Goal: Task Accomplishment & Management: Use online tool/utility

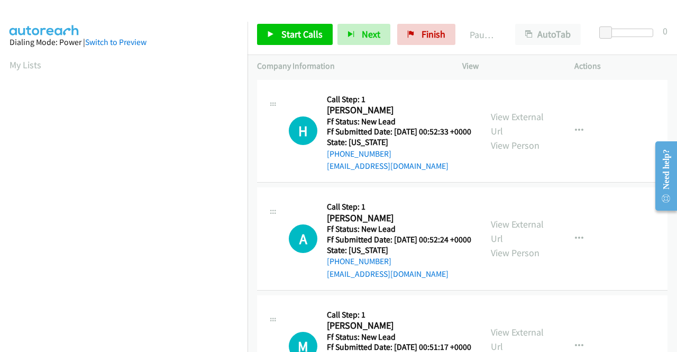
click at [608, 177] on div "H Callback Scheduled Call Step: 1 [PERSON_NAME] America/[GEOGRAPHIC_DATA] Ff St…" at bounding box center [462, 131] width 411 height 103
click at [502, 120] on link "View External Url" at bounding box center [517, 124] width 53 height 26
click at [529, 236] on link "View External Url" at bounding box center [517, 231] width 53 height 26
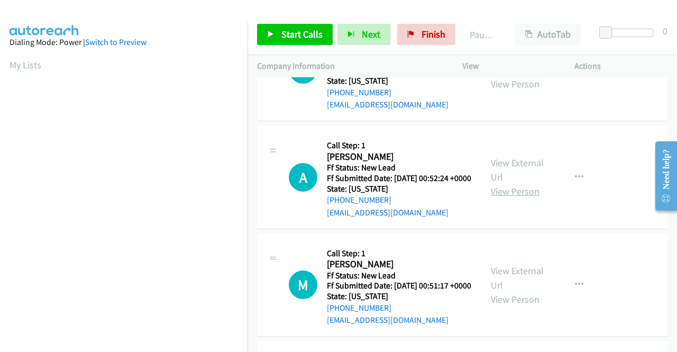
scroll to position [106, 0]
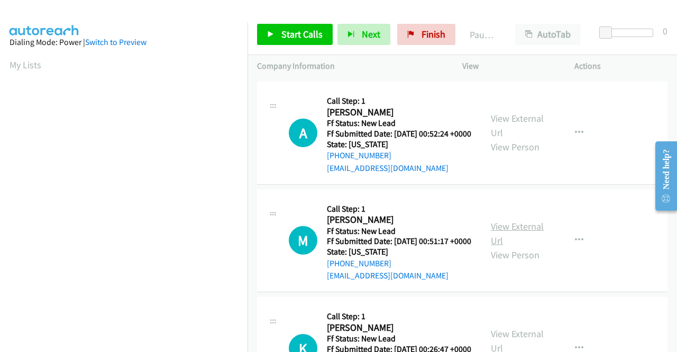
click at [524, 247] on link "View External Url" at bounding box center [517, 233] width 53 height 26
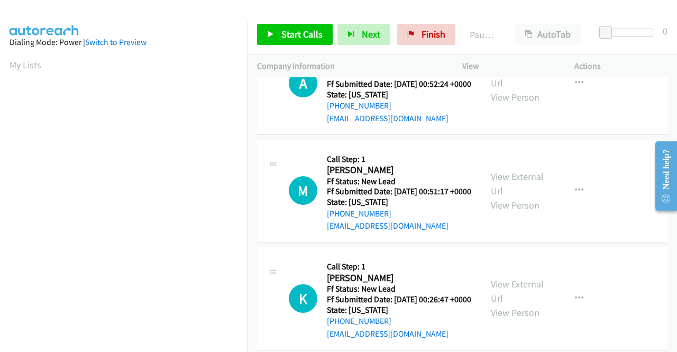
scroll to position [212, 0]
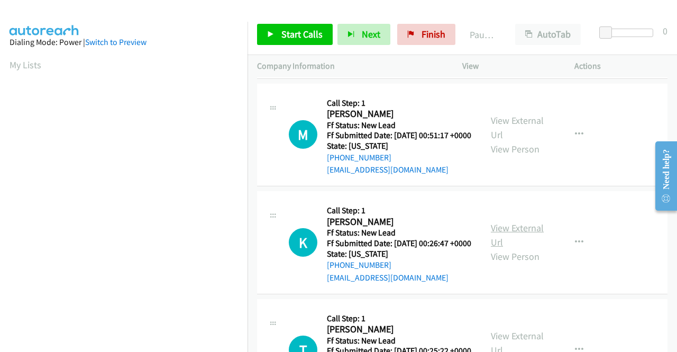
click at [527, 248] on link "View External Url" at bounding box center [517, 235] width 53 height 26
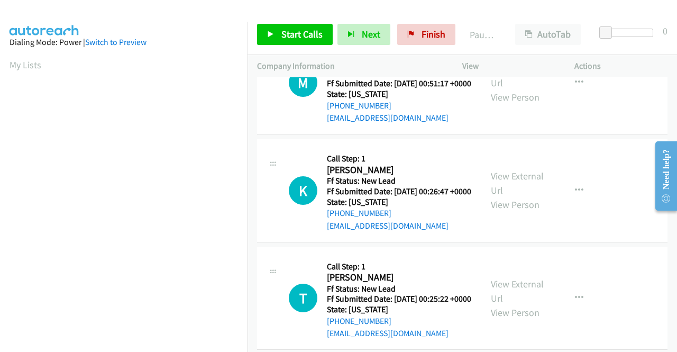
scroll to position [318, 0]
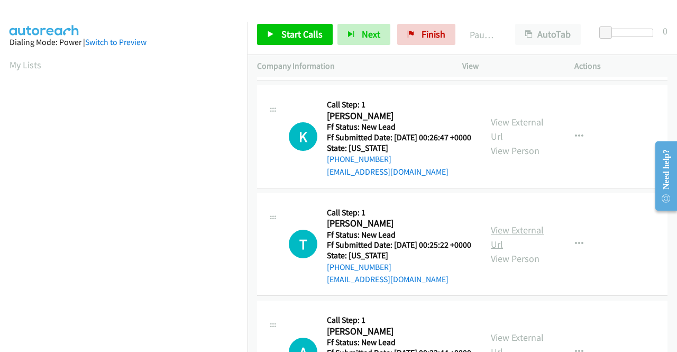
click at [513, 250] on link "View External Url" at bounding box center [517, 237] width 53 height 26
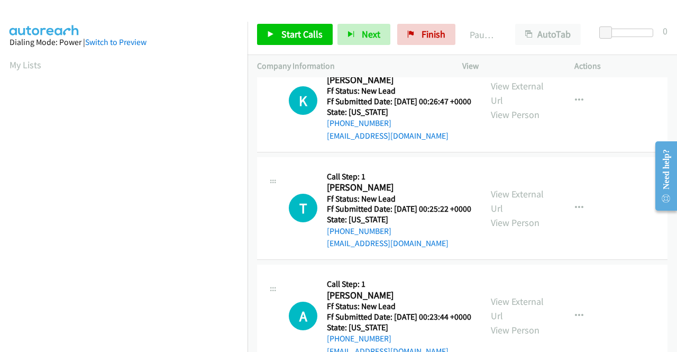
scroll to position [370, 0]
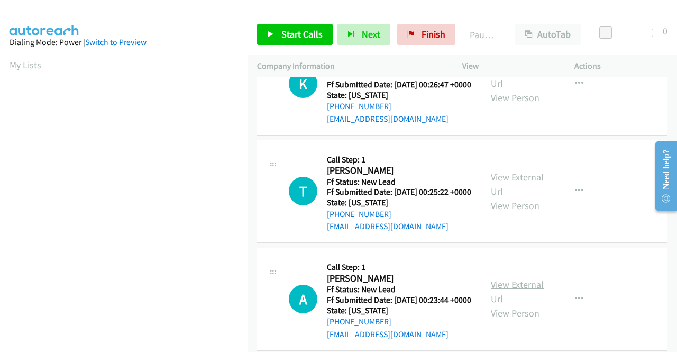
click at [518, 305] on link "View External Url" at bounding box center [517, 291] width 53 height 26
click at [285, 34] on span "Start Calls" at bounding box center [302, 34] width 41 height 12
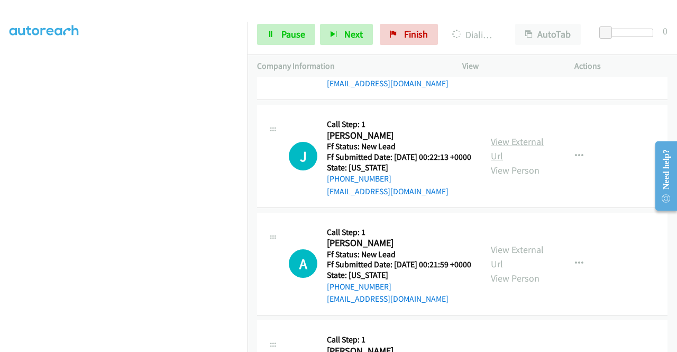
scroll to position [688, 0]
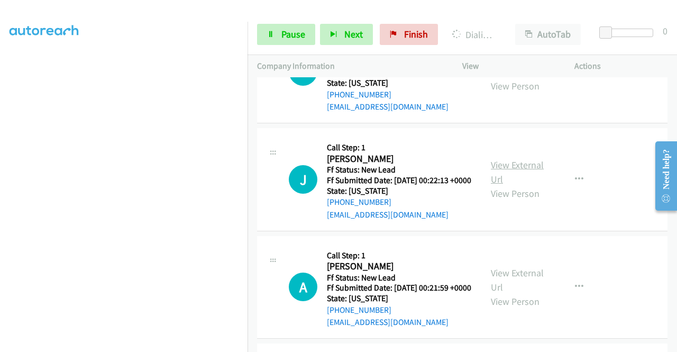
click at [523, 185] on link "View External Url" at bounding box center [517, 172] width 53 height 26
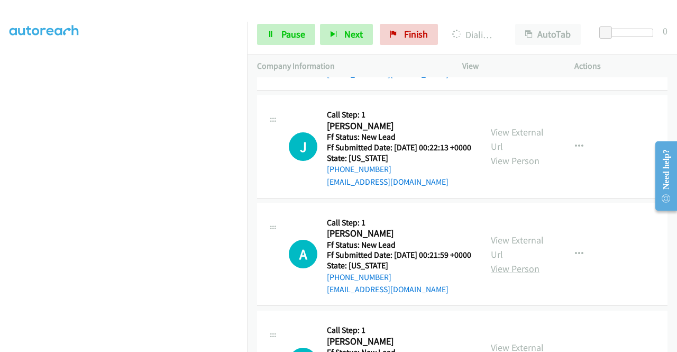
scroll to position [794, 0]
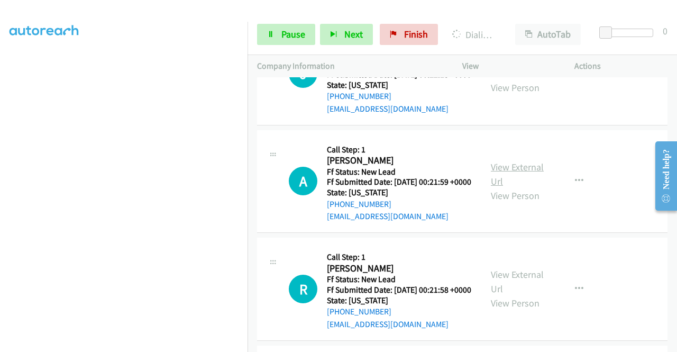
click at [526, 187] on link "View External Url" at bounding box center [517, 174] width 53 height 26
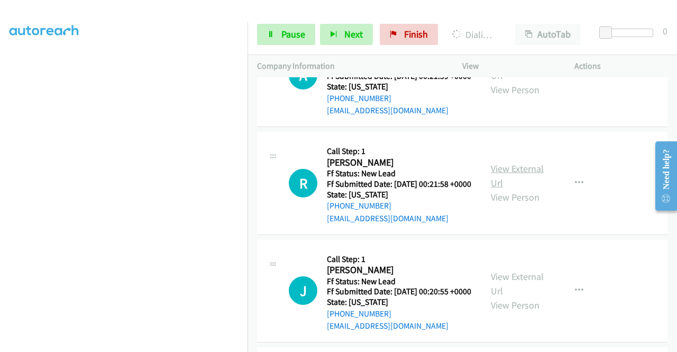
click at [510, 189] on link "View External Url" at bounding box center [517, 175] width 53 height 26
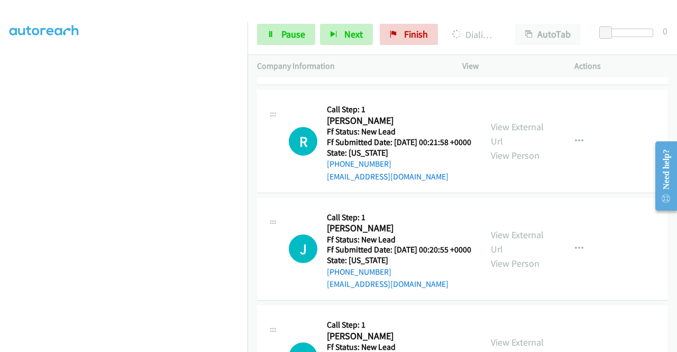
scroll to position [1006, 0]
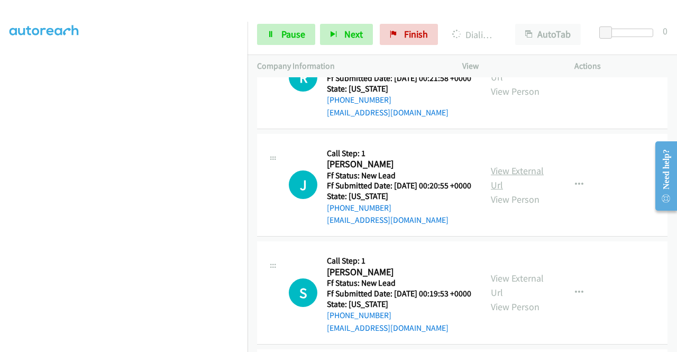
click at [524, 191] on link "View External Url" at bounding box center [517, 178] width 53 height 26
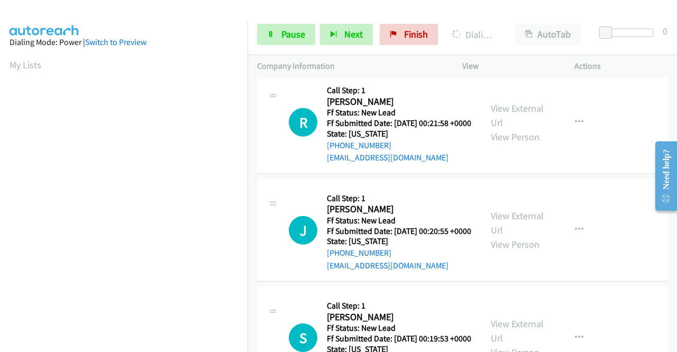
scroll to position [1050, 0]
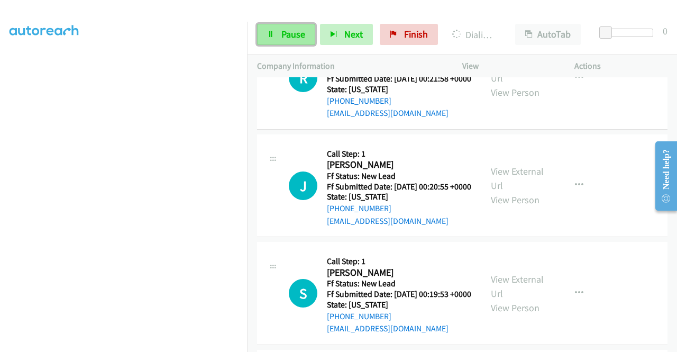
drag, startPoint x: 278, startPoint y: 34, endPoint x: 277, endPoint y: 39, distance: 5.5
click at [278, 34] on link "Pause" at bounding box center [286, 34] width 58 height 21
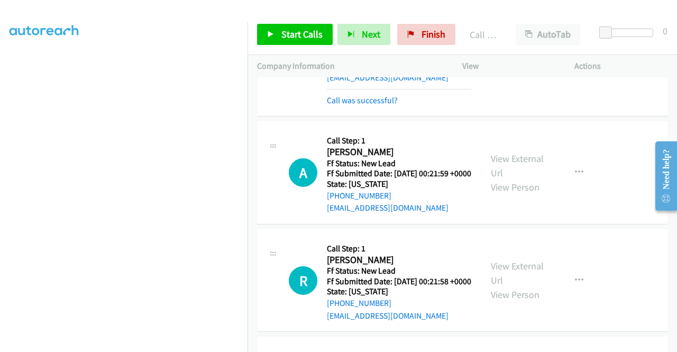
scroll to position [891, 0]
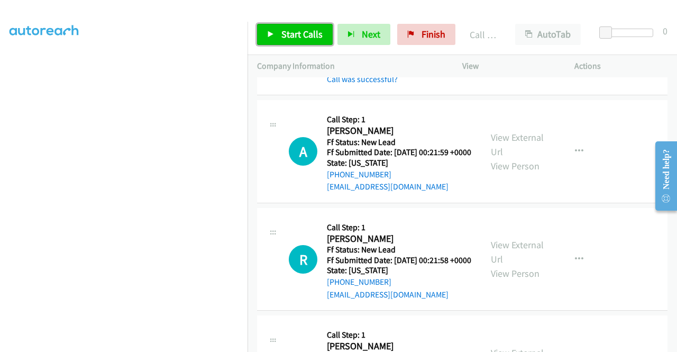
click at [287, 32] on span "Start Calls" at bounding box center [302, 34] width 41 height 12
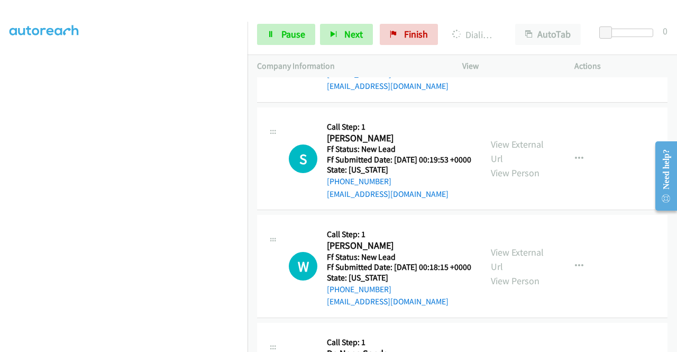
scroll to position [1209, 0]
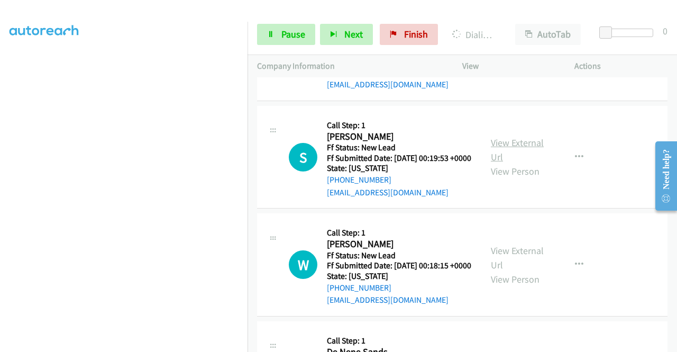
click at [506, 163] on link "View External Url" at bounding box center [517, 150] width 53 height 26
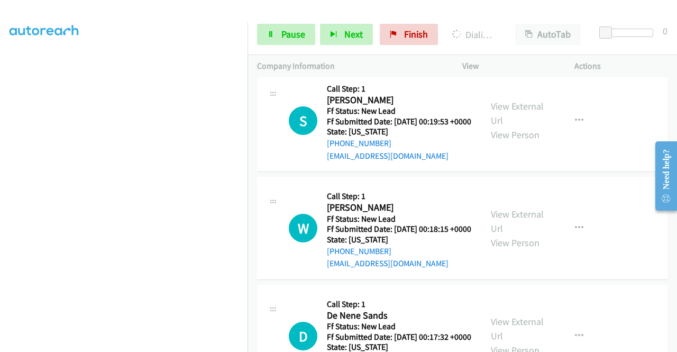
scroll to position [1262, 0]
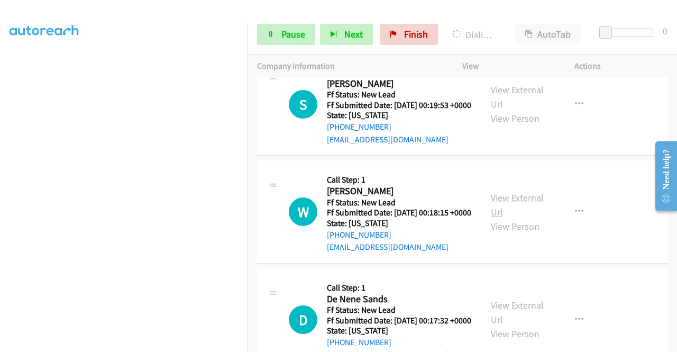
click at [503, 218] on link "View External Url" at bounding box center [517, 205] width 53 height 26
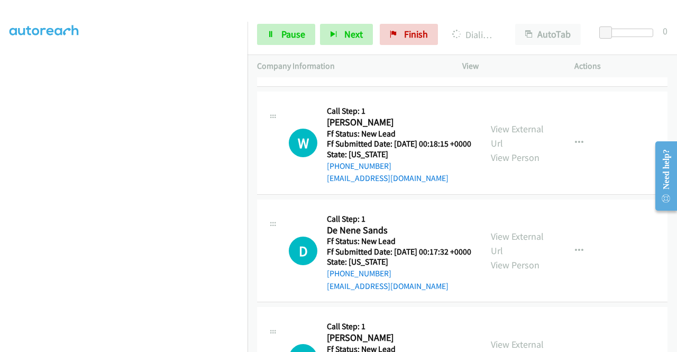
scroll to position [1368, 0]
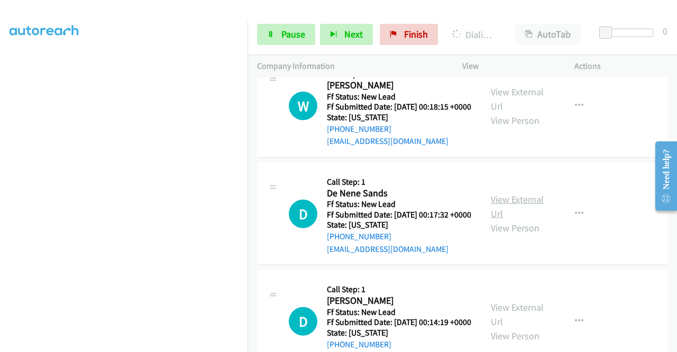
click at [504, 220] on link "View External Url" at bounding box center [517, 206] width 53 height 26
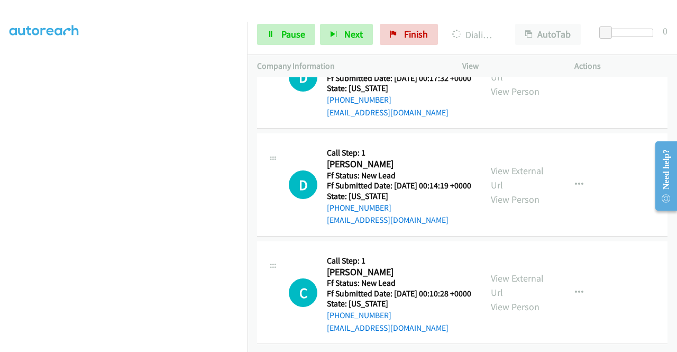
scroll to position [1526, 0]
click at [517, 191] on link "View External Url" at bounding box center [517, 178] width 53 height 26
click at [511, 272] on link "View External Url" at bounding box center [517, 285] width 53 height 26
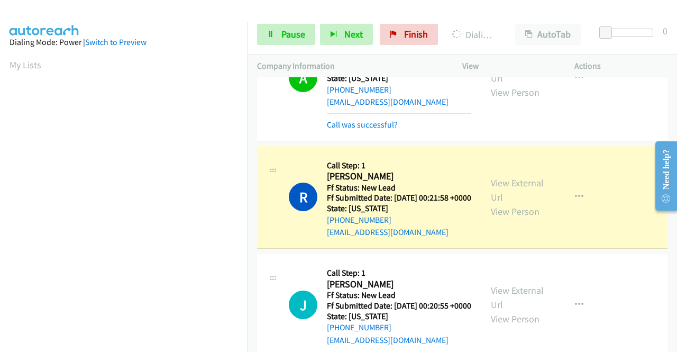
scroll to position [241, 0]
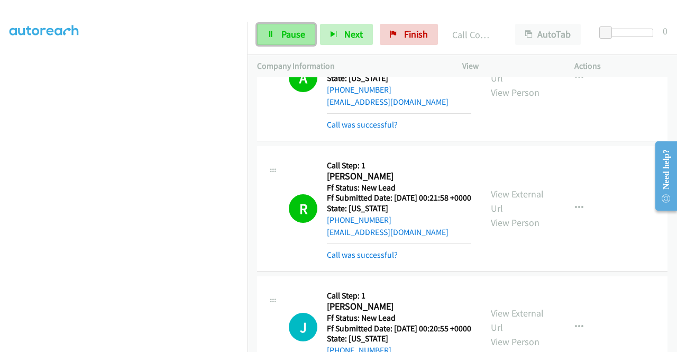
click at [294, 30] on span "Pause" at bounding box center [294, 34] width 24 height 12
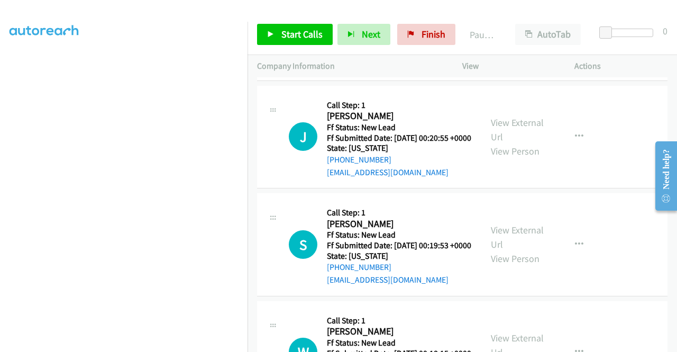
scroll to position [1188, 0]
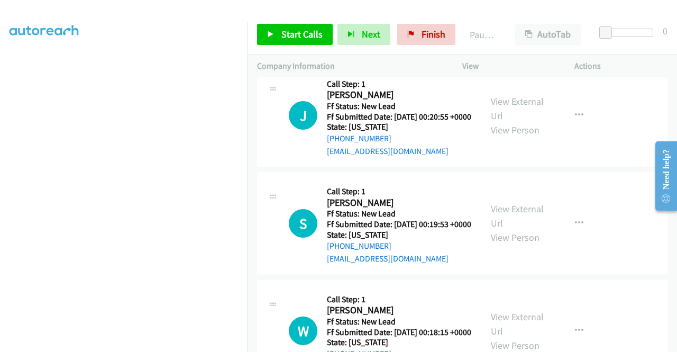
click at [585, 170] on td "J Callback Scheduled Call Step: 1 [PERSON_NAME] America/New_York Ff Status: New…" at bounding box center [463, 116] width 430 height 108
click at [278, 34] on link "Start Calls" at bounding box center [295, 34] width 76 height 21
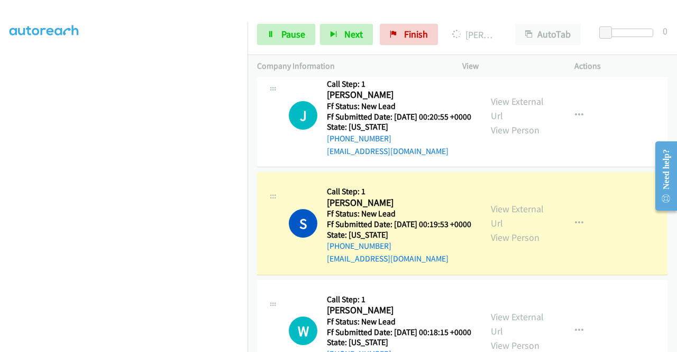
drag, startPoint x: 617, startPoint y: 267, endPoint x: 587, endPoint y: 285, distance: 35.1
click at [617, 168] on div "J Callback Scheduled Call Step: 1 [PERSON_NAME] America/New_York Ff Status: New…" at bounding box center [462, 116] width 411 height 103
click at [279, 33] on link "Pause" at bounding box center [286, 34] width 58 height 21
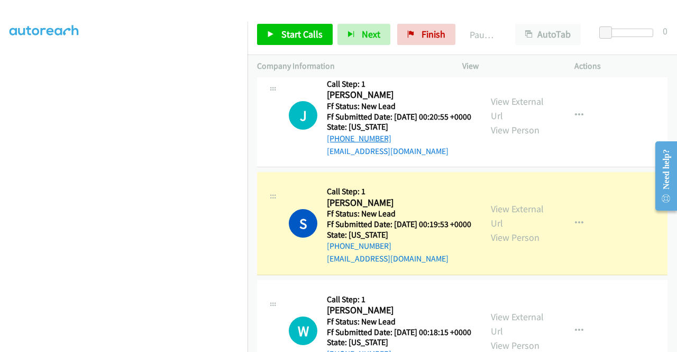
drag, startPoint x: 380, startPoint y: 237, endPoint x: 336, endPoint y: 237, distance: 44.5
click at [336, 145] on div "[PHONE_NUMBER]" at bounding box center [399, 138] width 144 height 13
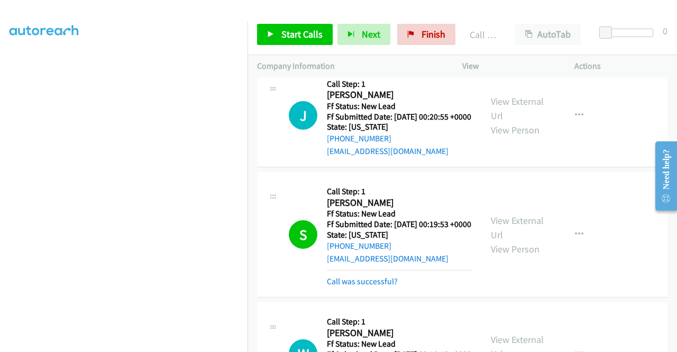
scroll to position [0, 0]
drag, startPoint x: 390, startPoint y: 228, endPoint x: 393, endPoint y: 233, distance: 6.0
click at [393, 132] on h5 "State: [US_STATE]" at bounding box center [399, 127] width 144 height 11
drag, startPoint x: 396, startPoint y: 242, endPoint x: 337, endPoint y: 241, distance: 59.3
click at [337, 145] on div "[PHONE_NUMBER]" at bounding box center [399, 138] width 144 height 13
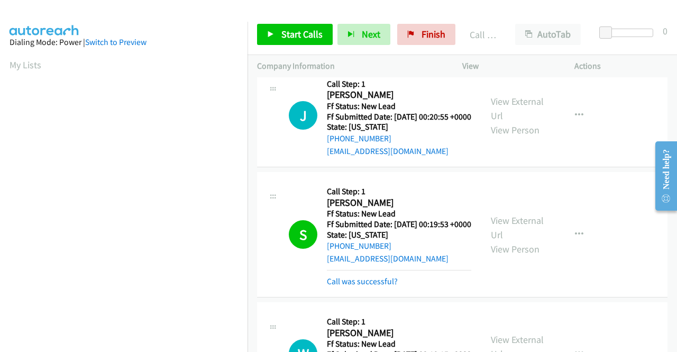
copy link "[PHONE_NUMBER]"
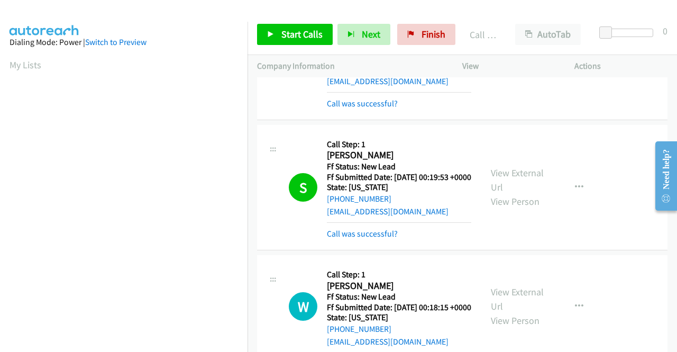
scroll to position [1241, 0]
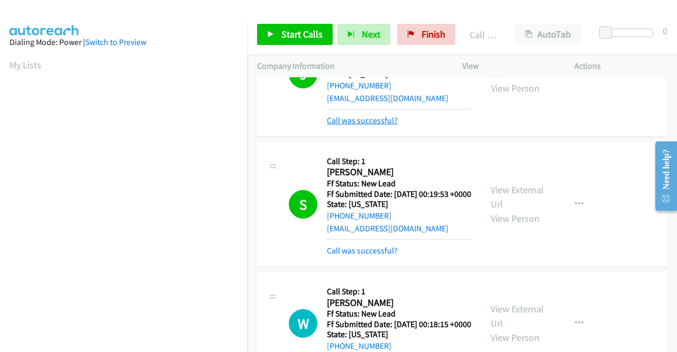
click at [381, 125] on link "Call was successful?" at bounding box center [362, 120] width 71 height 10
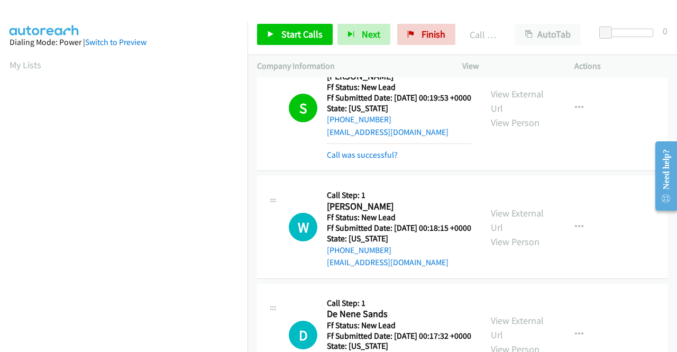
scroll to position [1452, 0]
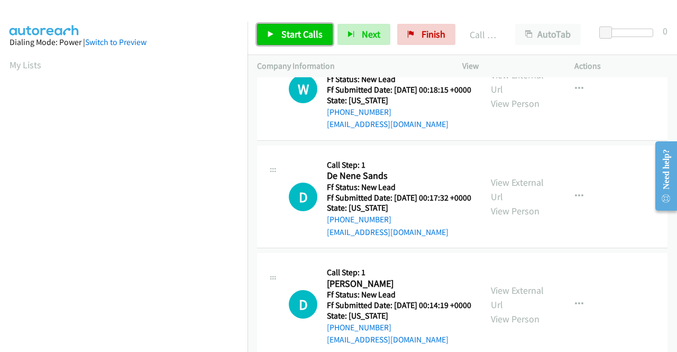
click at [297, 37] on span "Start Calls" at bounding box center [302, 34] width 41 height 12
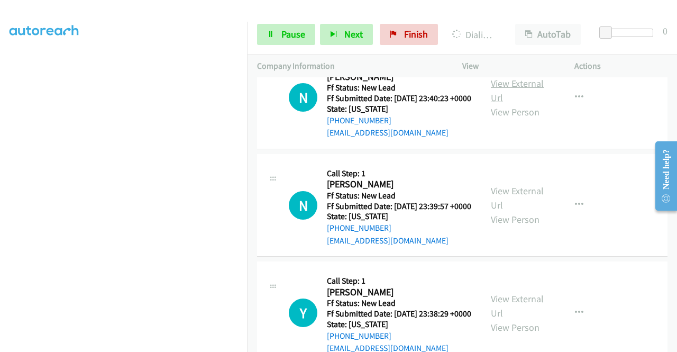
scroll to position [1876, 0]
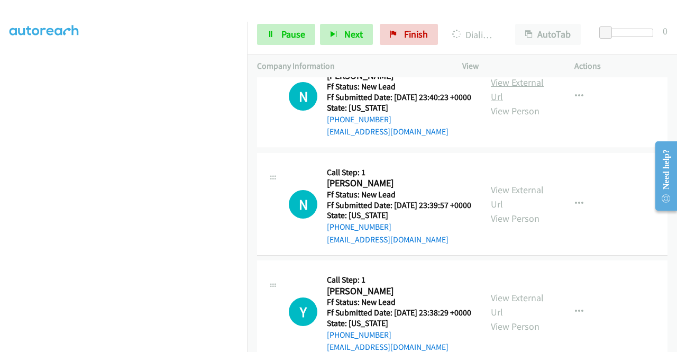
click at [518, 103] on link "View External Url" at bounding box center [517, 89] width 53 height 26
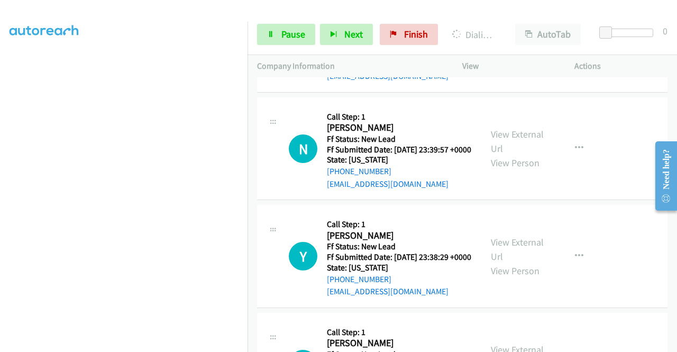
scroll to position [1982, 0]
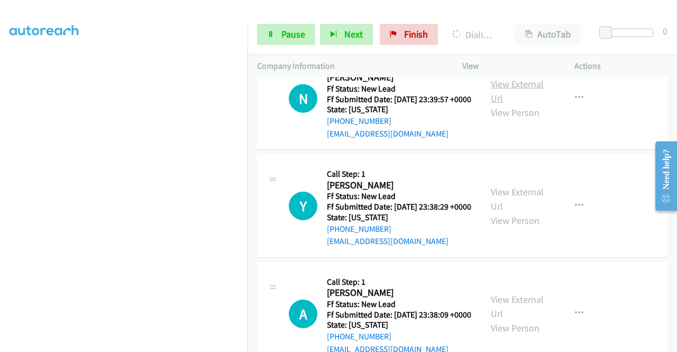
click at [505, 104] on link "View External Url" at bounding box center [517, 91] width 53 height 26
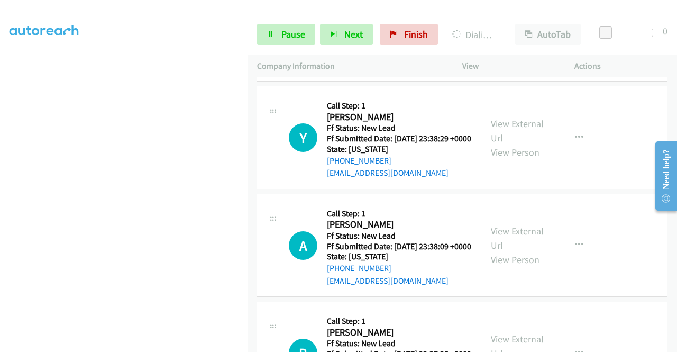
scroll to position [2087, 0]
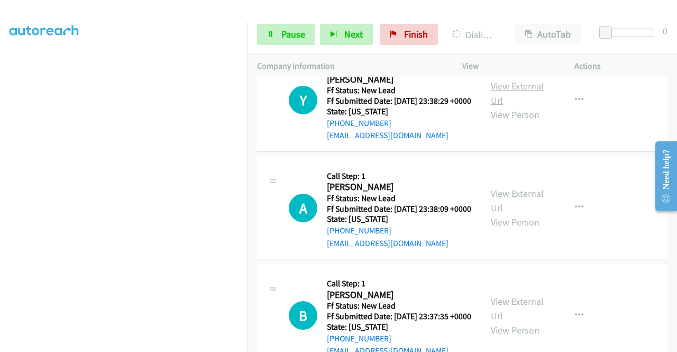
click at [517, 106] on link "View External Url" at bounding box center [517, 93] width 53 height 26
drag, startPoint x: 584, startPoint y: 220, endPoint x: 510, endPoint y: 222, distance: 74.1
click at [584, 155] on td "Y Callback Scheduled Call Step: 1 [PERSON_NAME] America/New_York Ff Status: New…" at bounding box center [463, 101] width 430 height 108
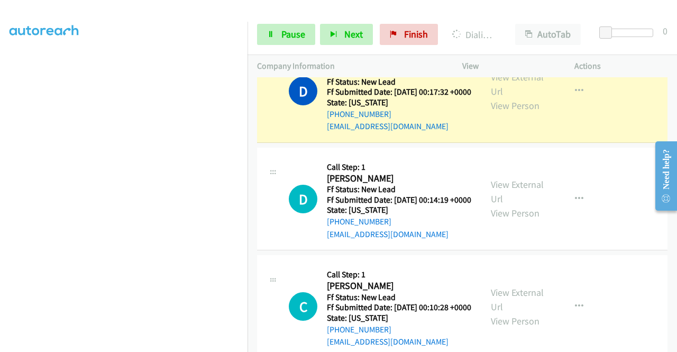
scroll to position [241, 0]
click at [662, 146] on td "D Callback Scheduled Call Step: 1 De Nene Sands America/[GEOGRAPHIC_DATA] Ff St…" at bounding box center [463, 92] width 430 height 108
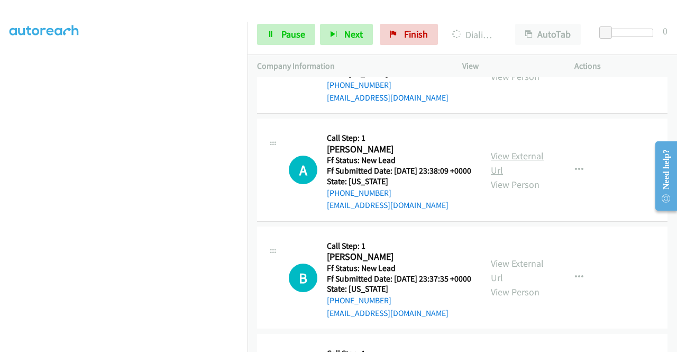
scroll to position [2321, 0]
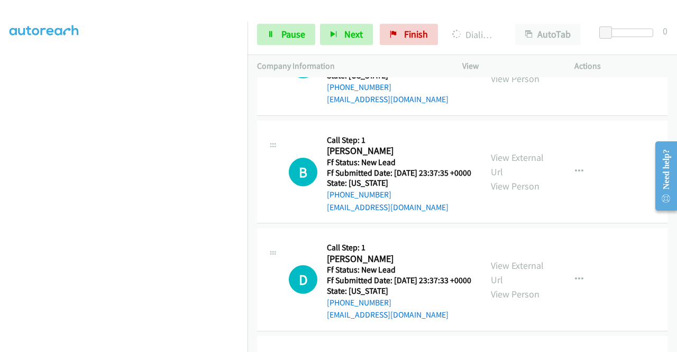
click at [522, 70] on link "View External Url" at bounding box center [517, 57] width 53 height 26
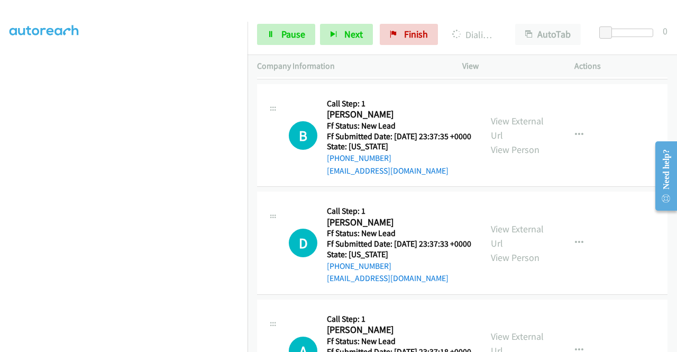
scroll to position [2374, 0]
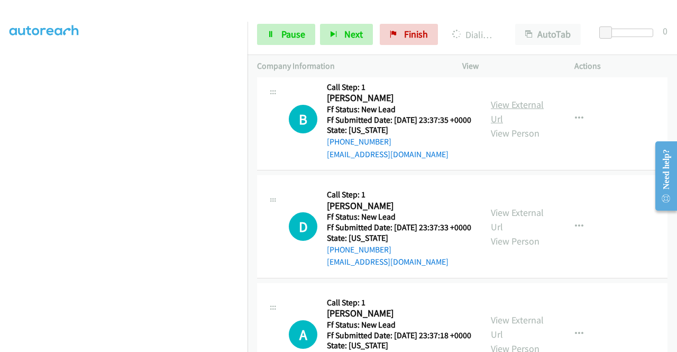
click at [515, 125] on link "View External Url" at bounding box center [517, 111] width 53 height 26
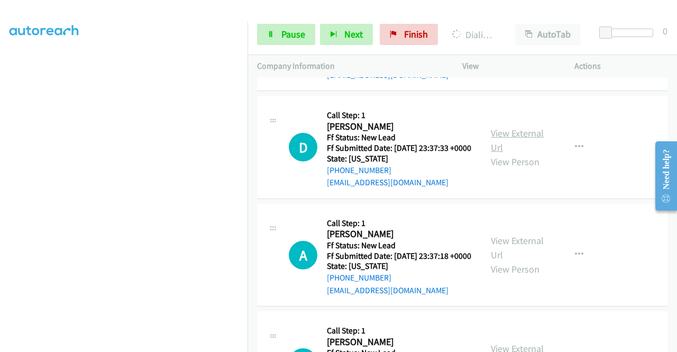
scroll to position [2533, 0]
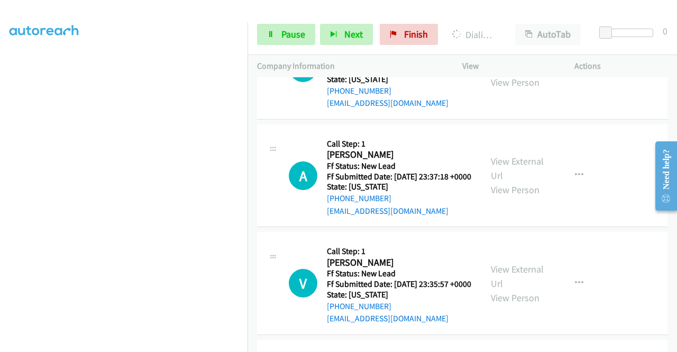
click at [501, 74] on link "View External Url" at bounding box center [517, 61] width 53 height 26
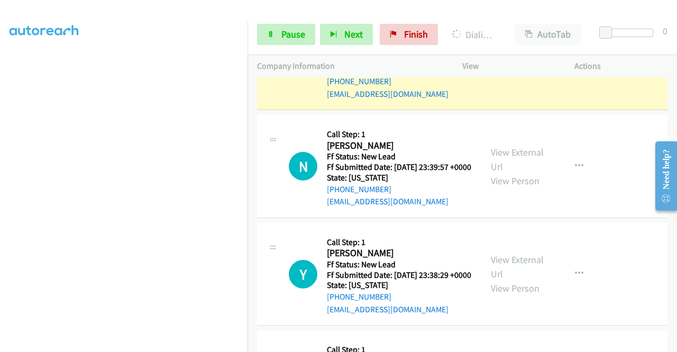
scroll to position [0, 0]
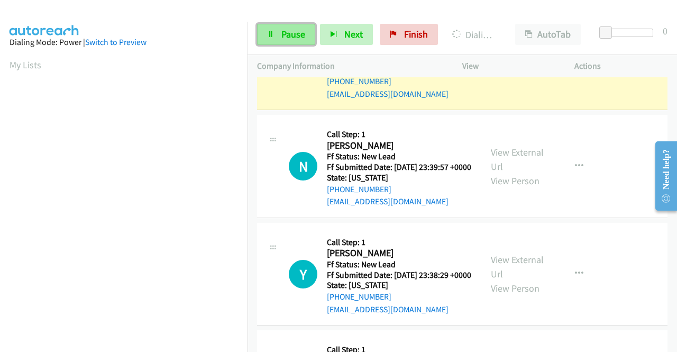
click at [299, 38] on span "Pause" at bounding box center [294, 34] width 24 height 12
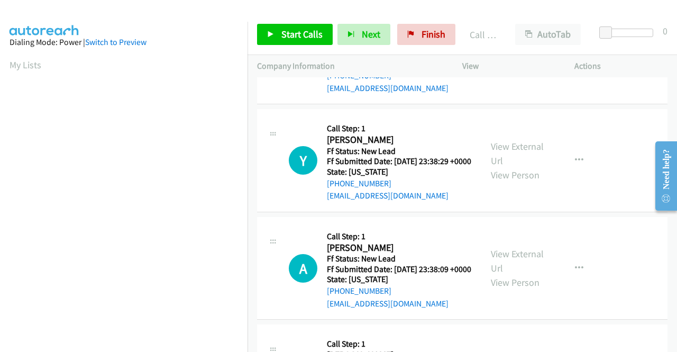
scroll to position [2163, 0]
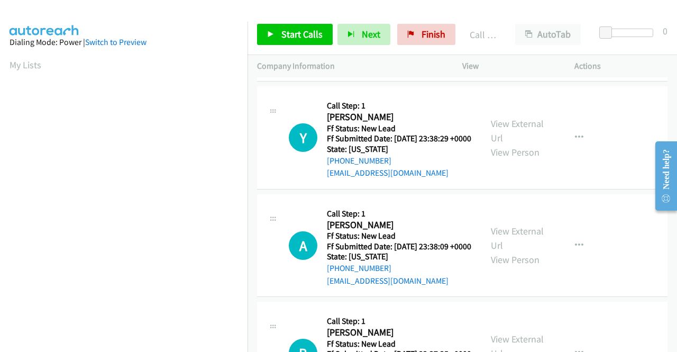
click at [306, 35] on span "Start Calls" at bounding box center [302, 34] width 41 height 12
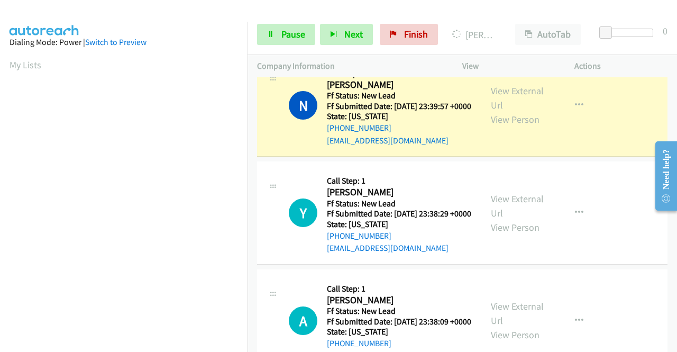
scroll to position [2110, 0]
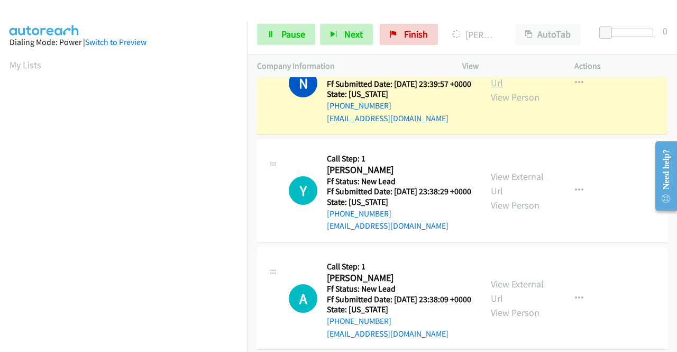
click at [513, 89] on link "View External Url" at bounding box center [517, 75] width 53 height 26
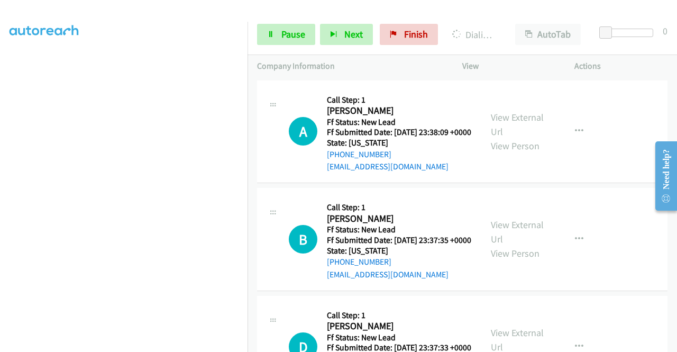
scroll to position [2321, 0]
drag, startPoint x: 293, startPoint y: 30, endPoint x: 263, endPoint y: 58, distance: 41.2
click at [293, 30] on span "Pause" at bounding box center [294, 34] width 24 height 12
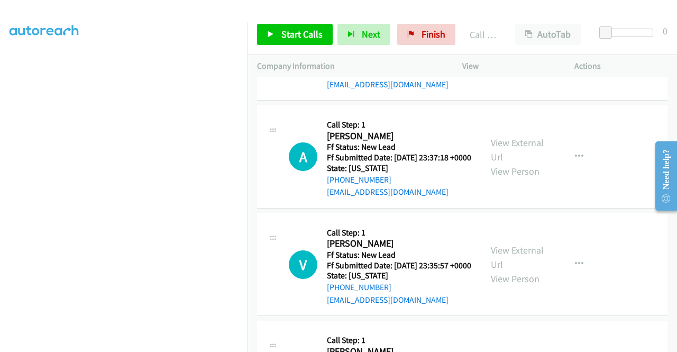
scroll to position [2745, 0]
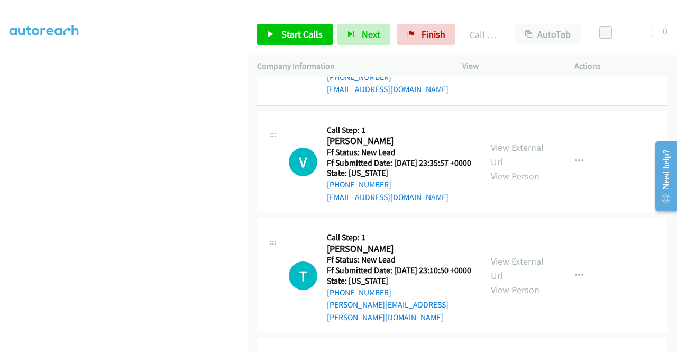
click at [533, 60] on link "View External Url" at bounding box center [517, 47] width 53 height 26
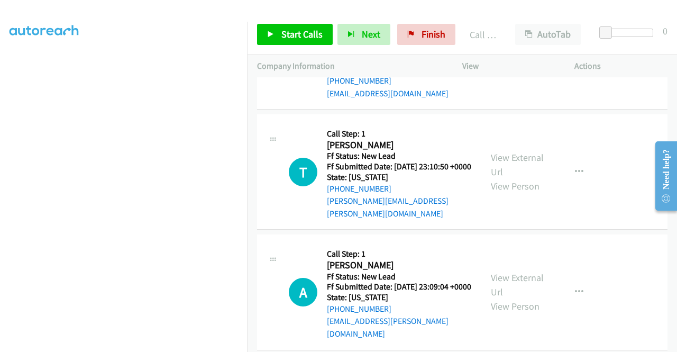
scroll to position [2851, 0]
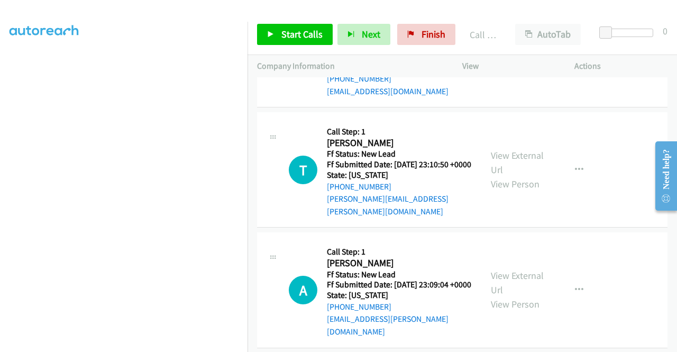
click at [497, 62] on link "View External Url" at bounding box center [517, 48] width 53 height 26
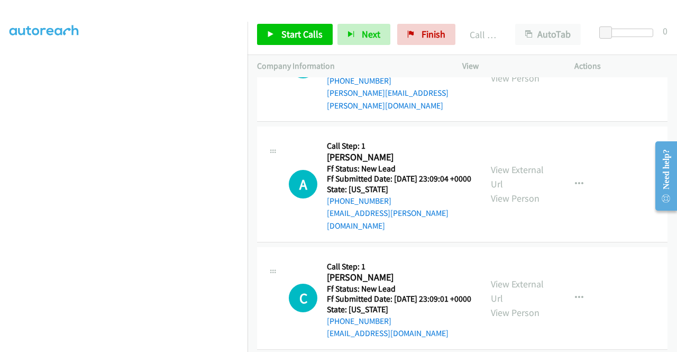
click at [506, 70] on link "View External Url" at bounding box center [517, 56] width 53 height 26
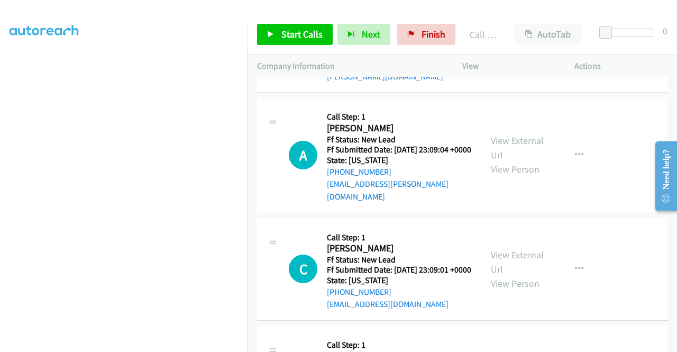
scroll to position [3062, 0]
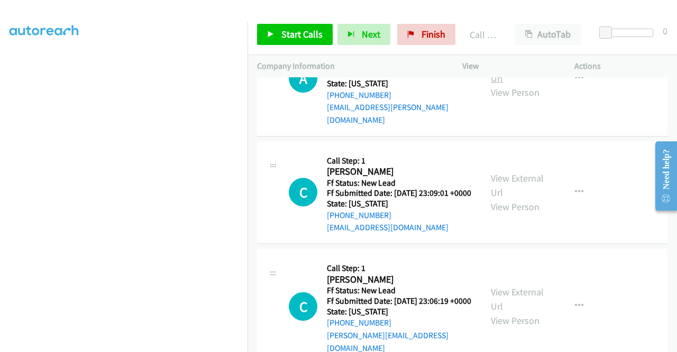
click at [512, 84] on link "View External Url" at bounding box center [517, 71] width 53 height 26
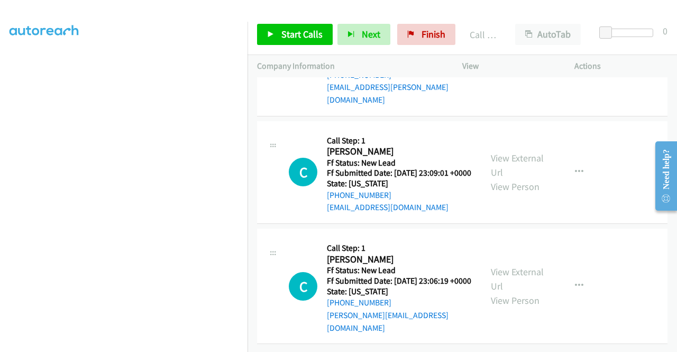
scroll to position [3168, 0]
click at [528, 178] on link "View External Url" at bounding box center [517, 165] width 53 height 26
click at [307, 32] on span "Start Calls" at bounding box center [302, 34] width 41 height 12
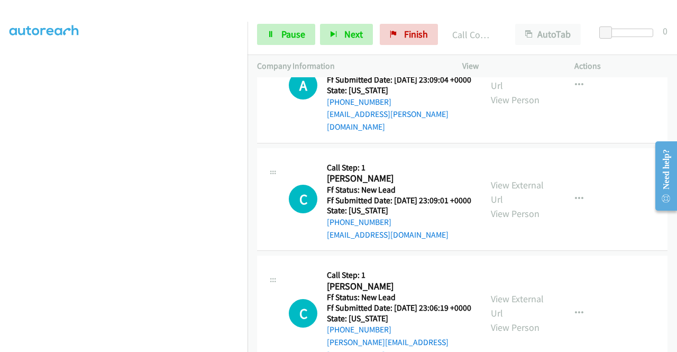
scroll to position [30, 0]
drag, startPoint x: 272, startPoint y: 47, endPoint x: 268, endPoint y: 40, distance: 7.8
click at [272, 47] on div "Start Calls Pause Next Finish Call Completed AutoTab AutoTab 0" at bounding box center [463, 34] width 430 height 41
click at [267, 39] on link "Pause" at bounding box center [286, 34] width 58 height 21
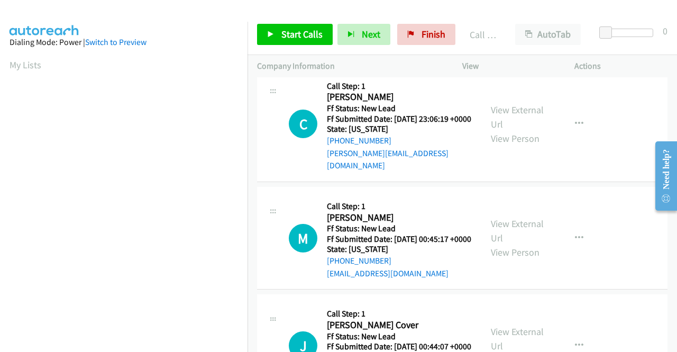
scroll to position [3486, 0]
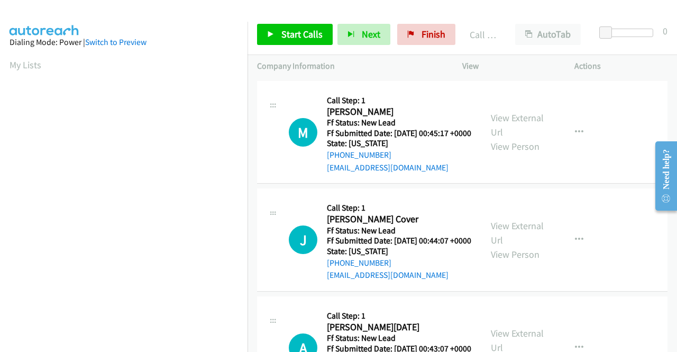
click at [521, 24] on link "View External Url" at bounding box center [517, 11] width 53 height 26
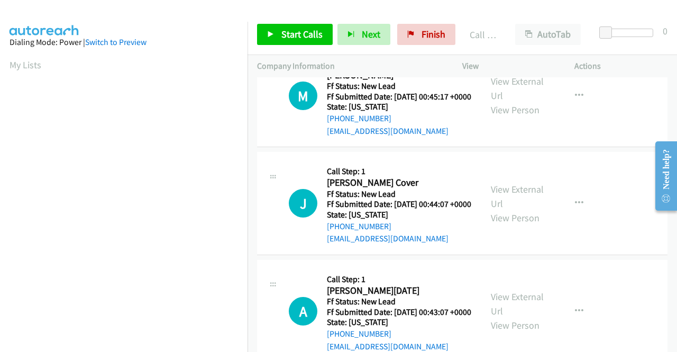
scroll to position [3539, 0]
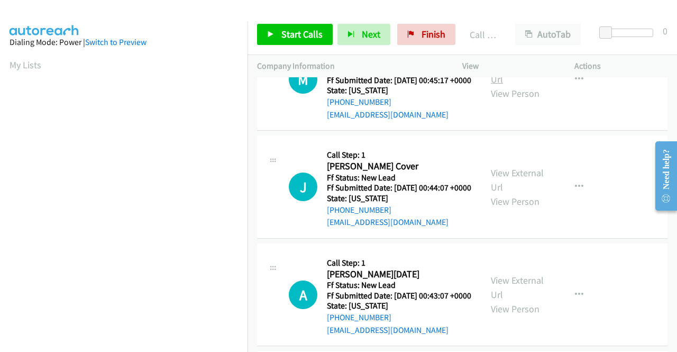
click at [523, 85] on link "View External Url" at bounding box center [517, 72] width 53 height 26
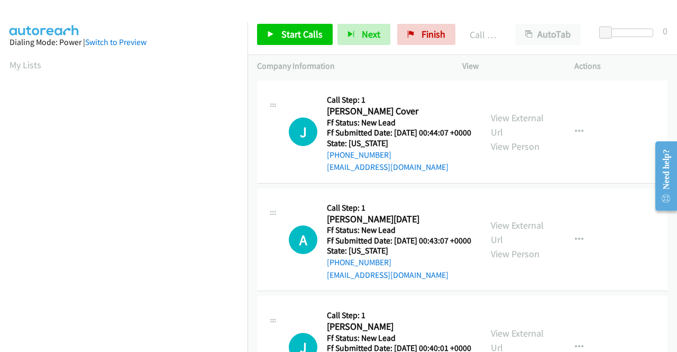
scroll to position [3697, 0]
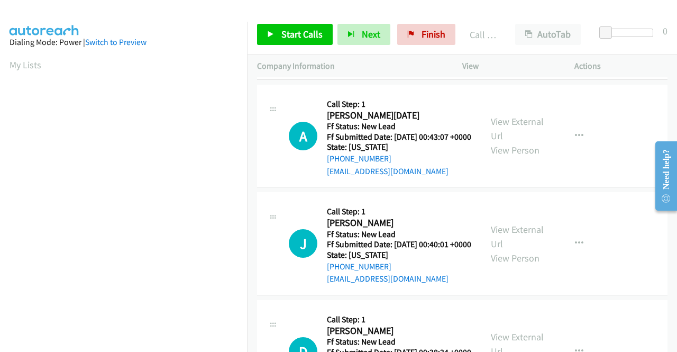
click at [517, 34] on link "View External Url" at bounding box center [517, 21] width 53 height 26
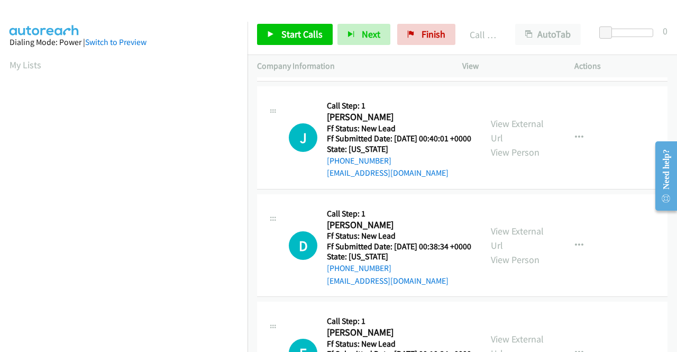
scroll to position [3803, 0]
click at [524, 36] on link "View External Url" at bounding box center [517, 23] width 53 height 26
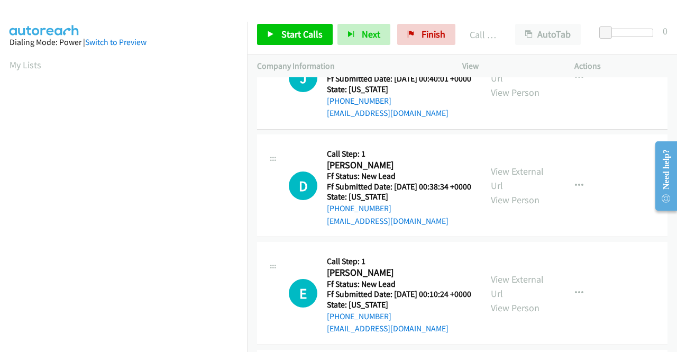
scroll to position [3909, 0]
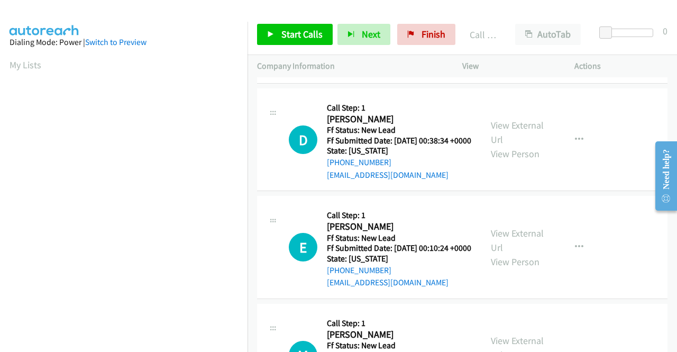
click at [511, 38] on link "View External Url" at bounding box center [517, 25] width 53 height 26
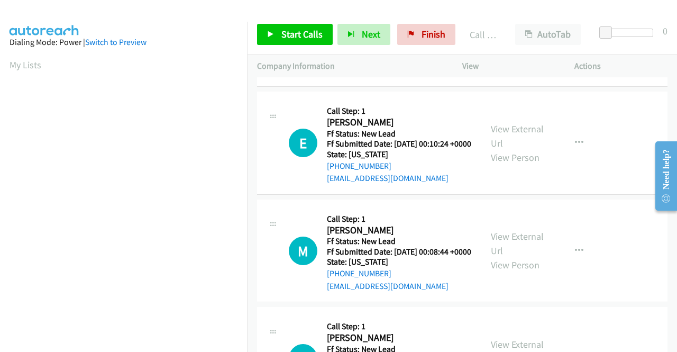
scroll to position [4015, 0]
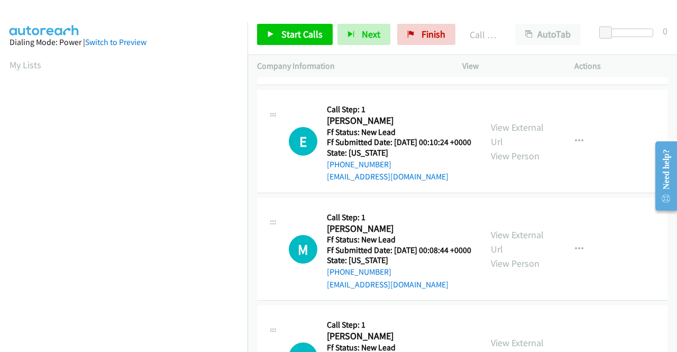
click at [510, 40] on link "View External Url" at bounding box center [517, 26] width 53 height 26
click at [288, 38] on span "Start Calls" at bounding box center [302, 34] width 41 height 12
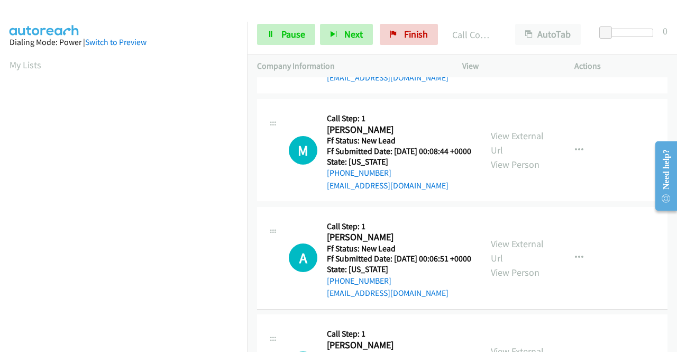
scroll to position [4249, 0]
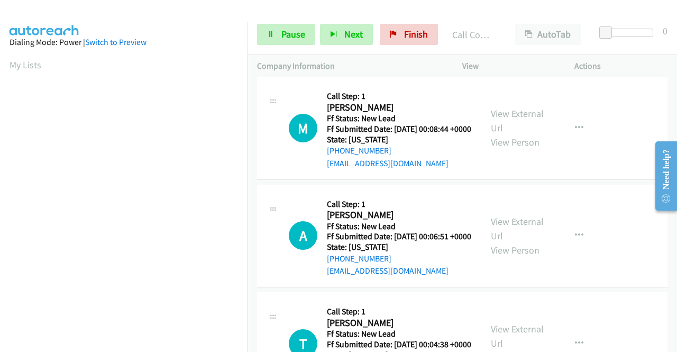
click at [513, 26] on link "View External Url" at bounding box center [517, 13] width 53 height 26
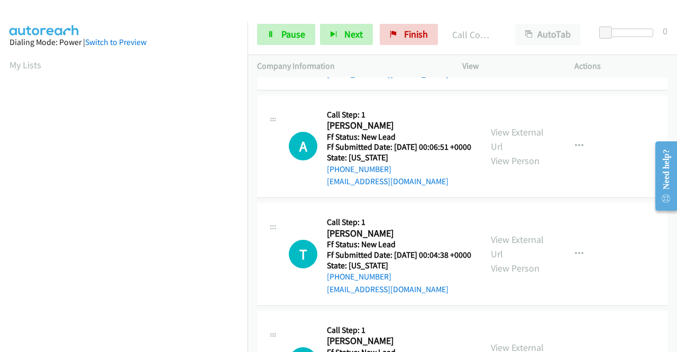
scroll to position [4355, 0]
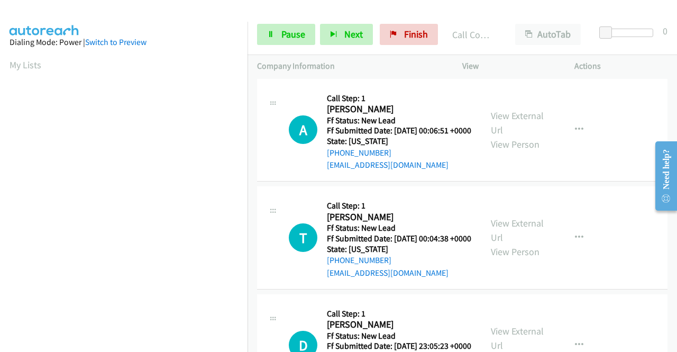
click at [528, 28] on link "View External Url" at bounding box center [517, 15] width 53 height 26
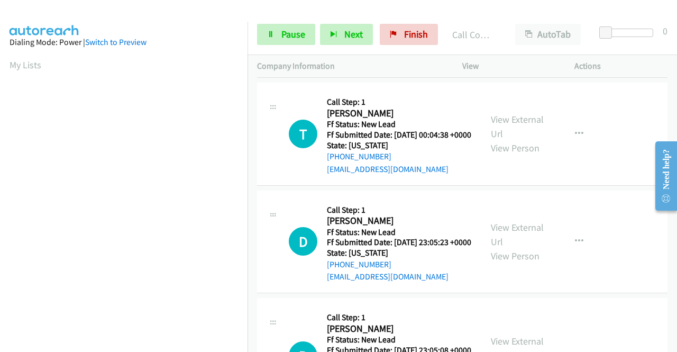
scroll to position [4461, 0]
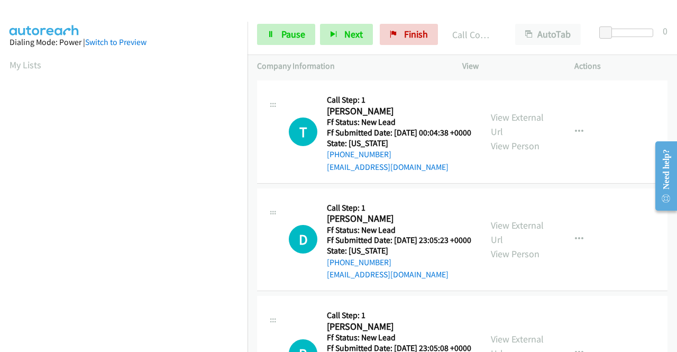
click at [529, 30] on link "View External Url" at bounding box center [517, 17] width 53 height 26
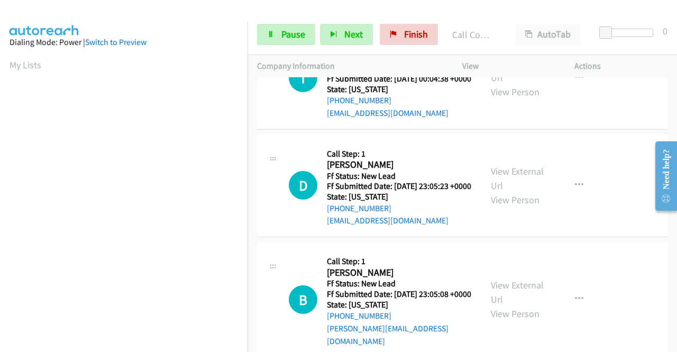
scroll to position [4566, 0]
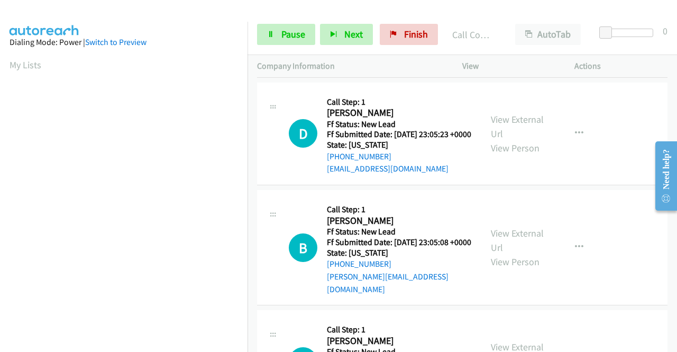
click at [513, 32] on link "View External Url" at bounding box center [517, 18] width 53 height 26
click at [301, 33] on span "Pause" at bounding box center [294, 34] width 24 height 12
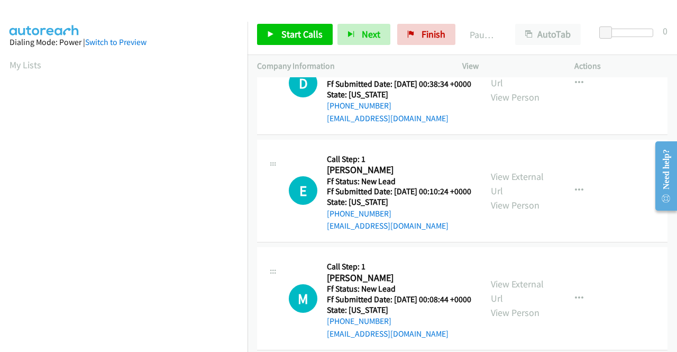
scroll to position [4196, 0]
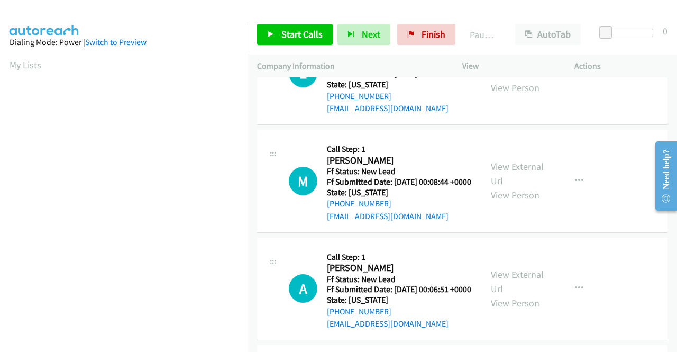
drag, startPoint x: 359, startPoint y: 154, endPoint x: 334, endPoint y: 159, distance: 25.4
copy link "[PHONE_NUMBER]"
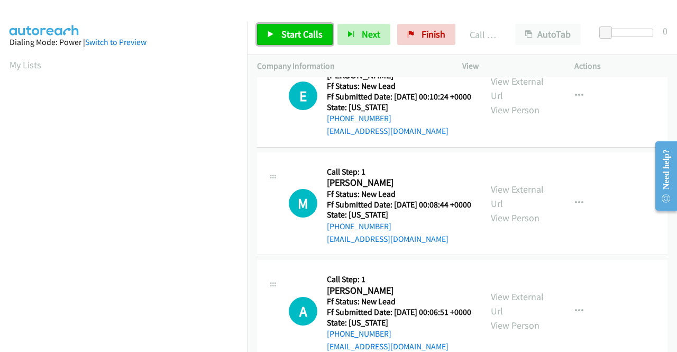
click at [294, 38] on span "Start Calls" at bounding box center [302, 34] width 41 height 12
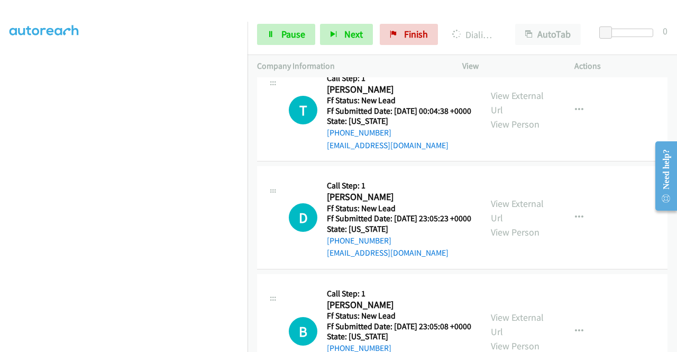
scroll to position [4566, 0]
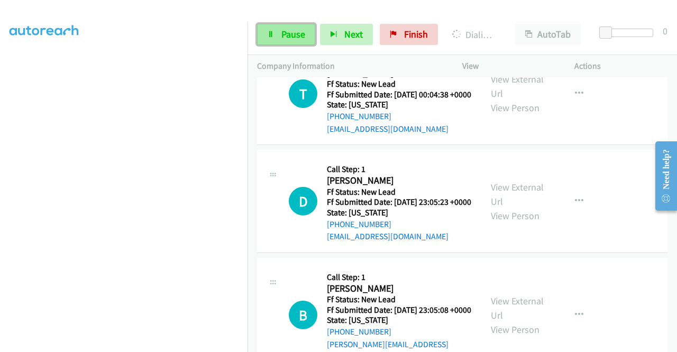
click at [289, 37] on span "Pause" at bounding box center [294, 34] width 24 height 12
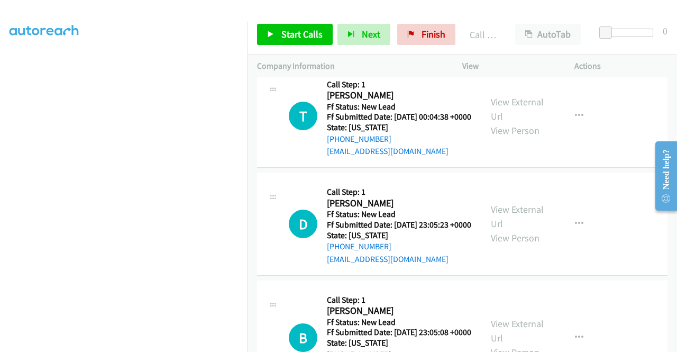
scroll to position [241, 0]
drag, startPoint x: 665, startPoint y: 66, endPoint x: 639, endPoint y: 64, distance: 26.0
click at [665, 66] on p "Actions" at bounding box center [621, 66] width 93 height 13
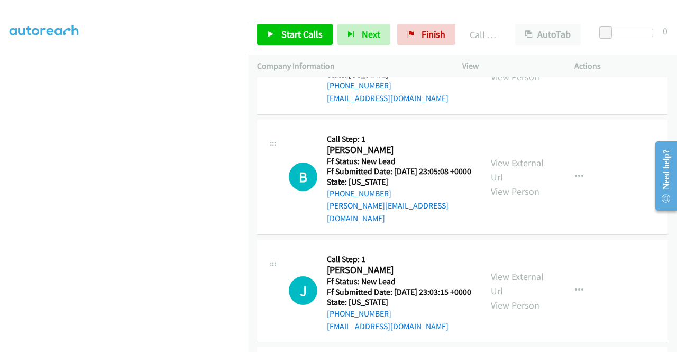
scroll to position [4778, 0]
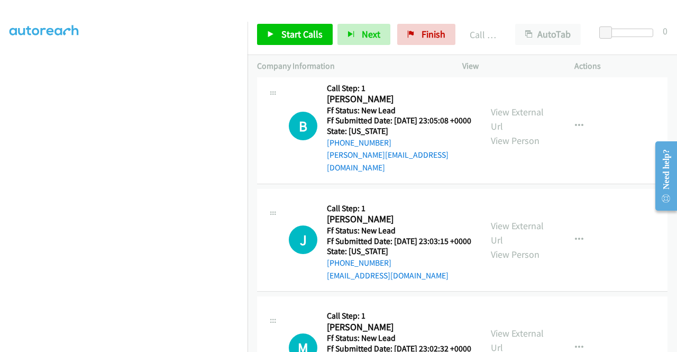
click at [519, 18] on link "View External Url" at bounding box center [517, 5] width 53 height 26
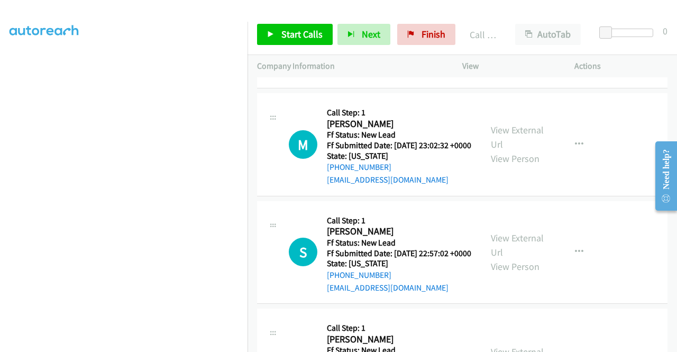
scroll to position [5043, 0]
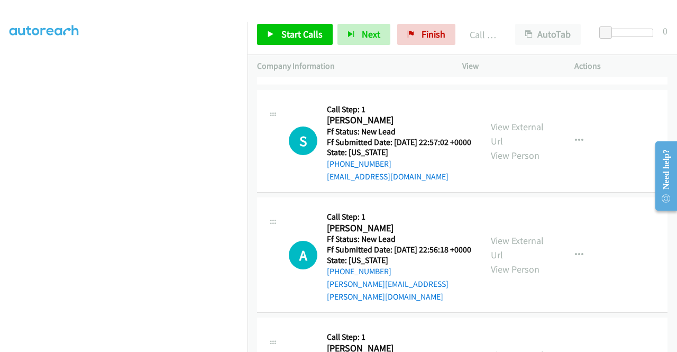
scroll to position [5149, 0]
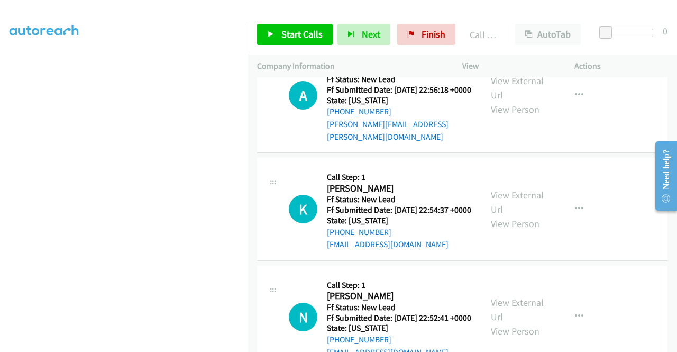
scroll to position [5254, 0]
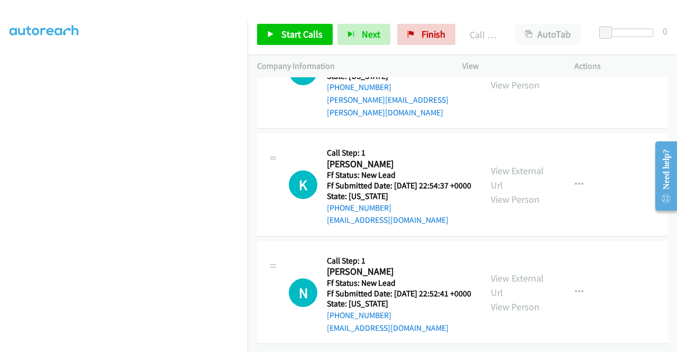
scroll to position [5413, 0]
click at [518, 77] on link "View External Url" at bounding box center [517, 63] width 53 height 26
click at [519, 191] on link "View External Url" at bounding box center [517, 178] width 53 height 26
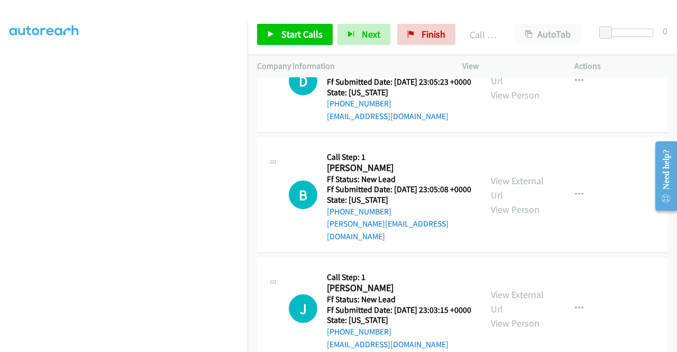
scroll to position [4725, 0]
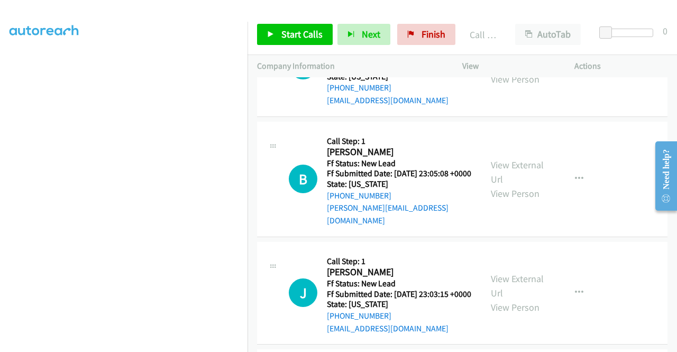
drag, startPoint x: 296, startPoint y: 19, endPoint x: 301, endPoint y: 28, distance: 9.9
click at [296, 19] on div "Start Calls Pause Next Finish Call Completed AutoTab AutoTab 0" at bounding box center [463, 34] width 430 height 41
click at [302, 30] on span "Start Calls" at bounding box center [302, 34] width 41 height 12
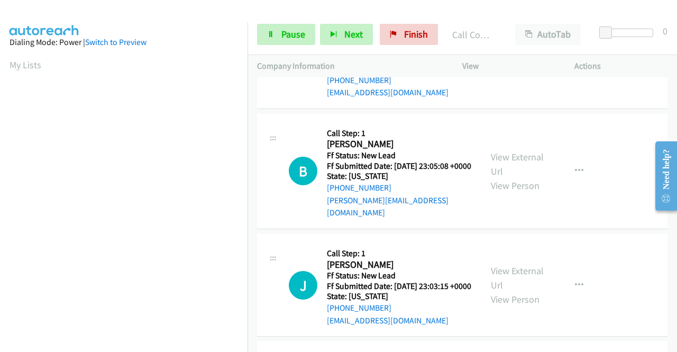
scroll to position [241, 0]
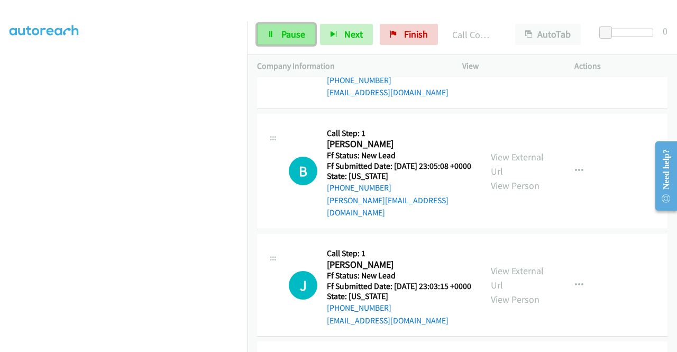
click at [301, 37] on span "Pause" at bounding box center [294, 34] width 24 height 12
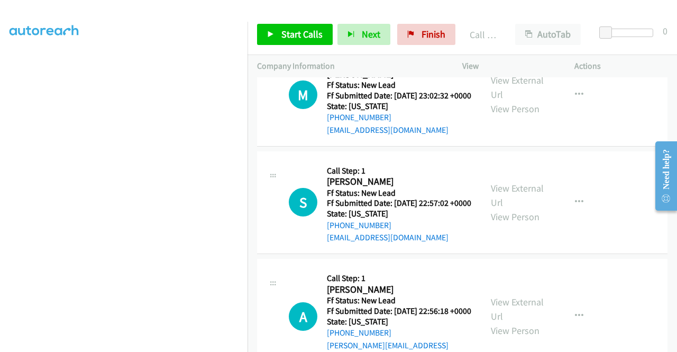
scroll to position [5046, 0]
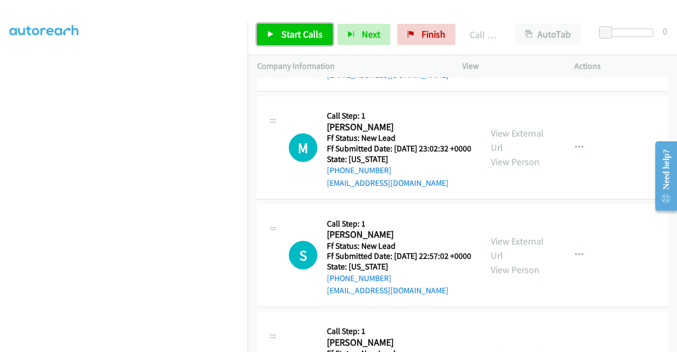
click at [299, 35] on span "Start Calls" at bounding box center [302, 34] width 41 height 12
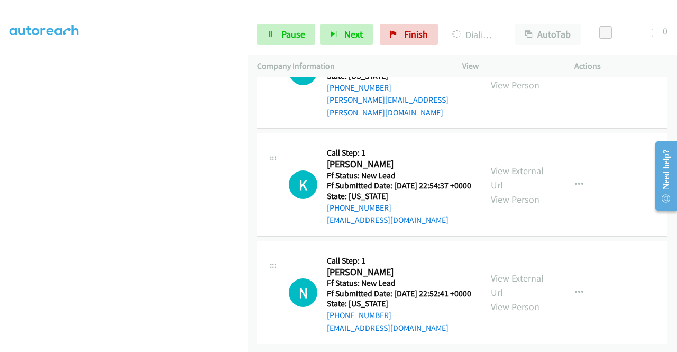
scroll to position [5778, 0]
click at [508, 272] on link "View External Url" at bounding box center [517, 285] width 53 height 26
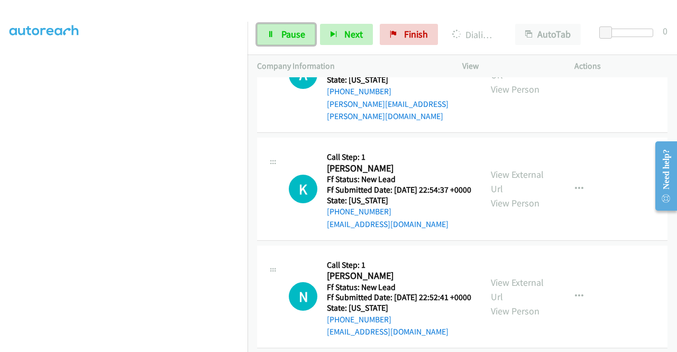
drag, startPoint x: 260, startPoint y: 37, endPoint x: 274, endPoint y: 45, distance: 15.4
click at [260, 37] on link "Pause" at bounding box center [286, 34] width 58 height 21
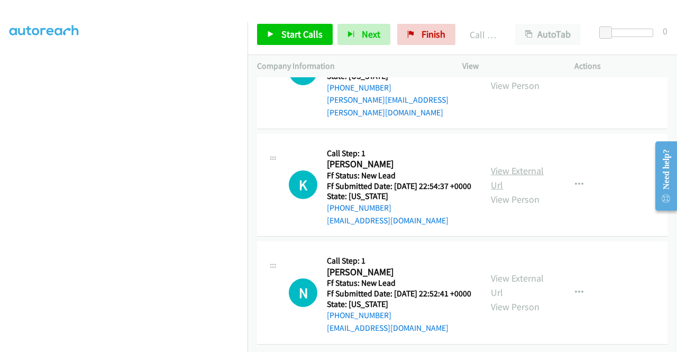
scroll to position [5823, 0]
click at [308, 35] on span "Start Calls" at bounding box center [302, 34] width 41 height 12
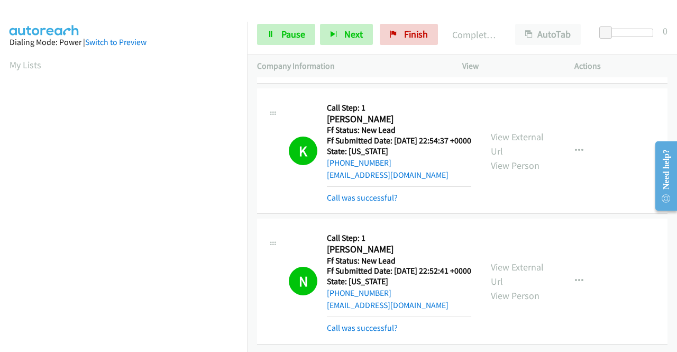
scroll to position [5938, 0]
click at [412, 32] on span "Finish" at bounding box center [416, 34] width 24 height 12
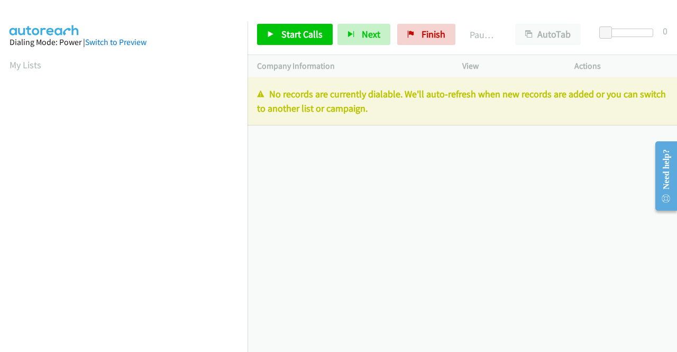
click at [621, 182] on div "[PHONE_NUMBER] Call failed - Please reload the list and try again The Callbar F…" at bounding box center [463, 214] width 430 height 275
drag, startPoint x: 427, startPoint y: 44, endPoint x: 384, endPoint y: 63, distance: 46.2
click at [427, 44] on link "Finish" at bounding box center [426, 34] width 58 height 21
